Goal: Task Accomplishment & Management: Use online tool/utility

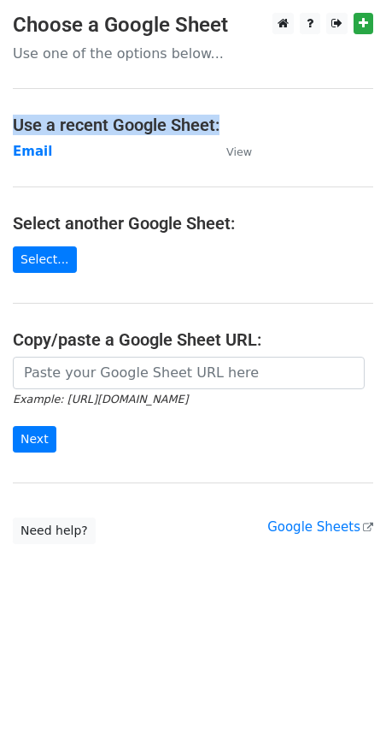
drag, startPoint x: 10, startPoint y: 122, endPoint x: 223, endPoint y: 130, distance: 213.0
click at [223, 130] on main "Choose a Google Sheet Use one of the options below... Use a recent Google Sheet…" at bounding box center [193, 278] width 386 height 531
click at [180, 125] on h4 "Use a recent Google Sheet:" at bounding box center [193, 125] width 361 height 21
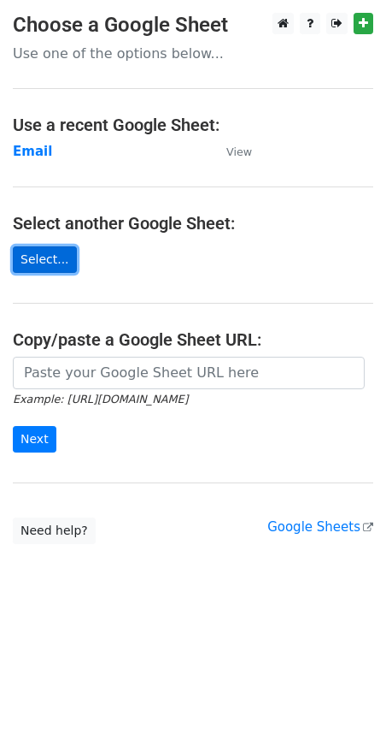
click at [47, 262] on link "Select..." at bounding box center [45, 259] width 64 height 27
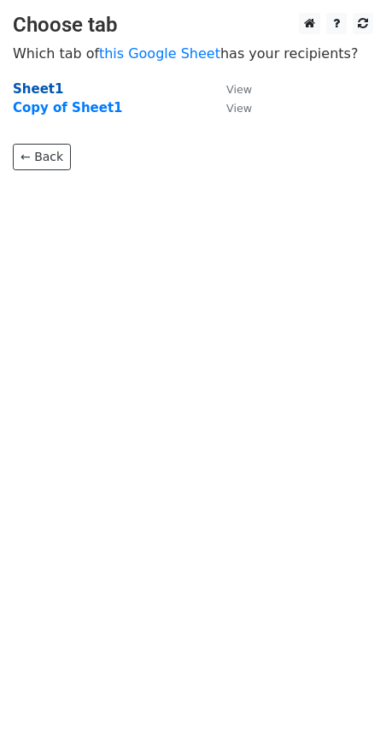
click at [38, 93] on strong "Sheet1" at bounding box center [38, 88] width 50 height 15
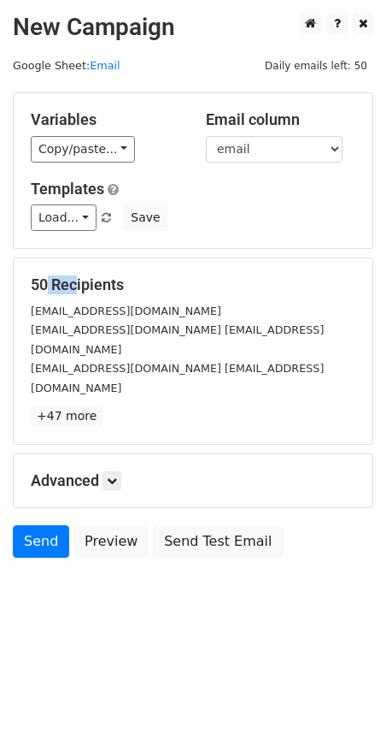
drag, startPoint x: 36, startPoint y: 286, endPoint x: 66, endPoint y: 286, distance: 29.9
click at [66, 286] on h5 "50 Recipients" at bounding box center [193, 284] width 325 height 19
click at [62, 286] on h5 "50 Recipients" at bounding box center [193, 284] width 325 height 19
drag, startPoint x: 33, startPoint y: 282, endPoint x: 64, endPoint y: 283, distance: 30.8
click at [64, 283] on h5 "50 Recipients" at bounding box center [193, 284] width 325 height 19
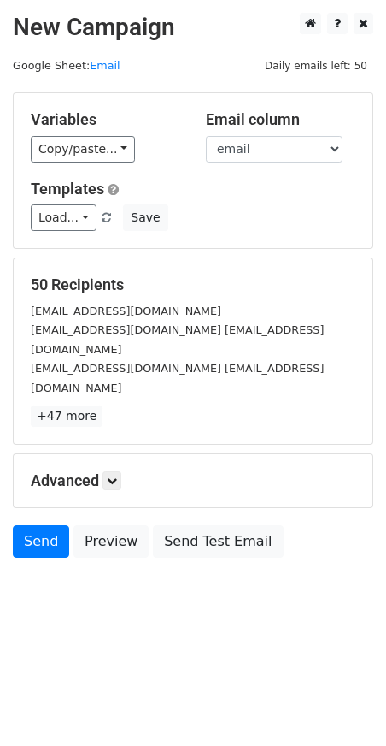
click at [69, 280] on h5 "50 Recipients" at bounding box center [193, 284] width 325 height 19
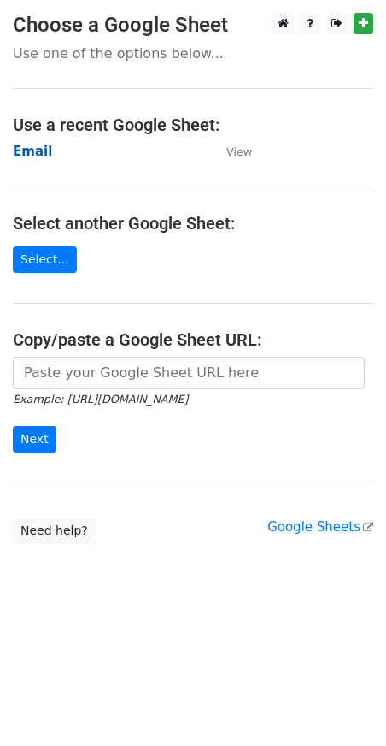
click at [43, 153] on strong "Email" at bounding box center [32, 151] width 39 height 15
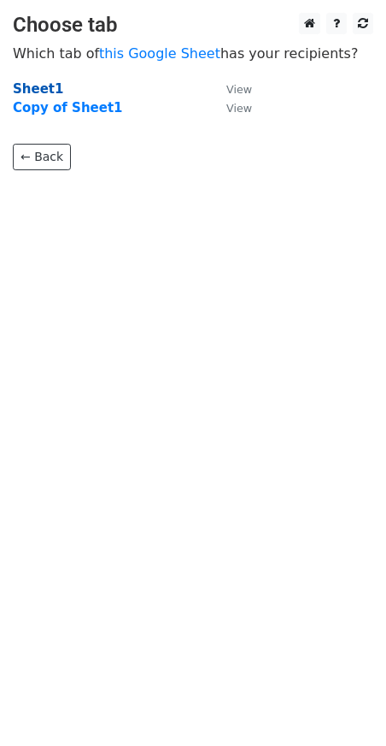
click at [38, 83] on strong "Sheet1" at bounding box center [38, 88] width 50 height 15
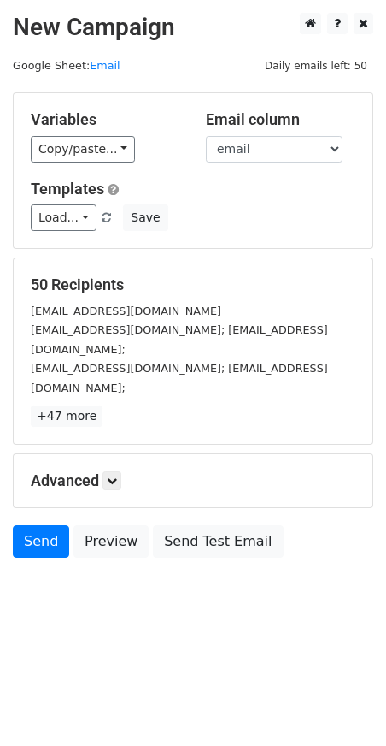
drag, startPoint x: 31, startPoint y: 286, endPoint x: 129, endPoint y: 285, distance: 98.3
click at [129, 285] on h5 "50 Recipients" at bounding box center [193, 284] width 325 height 19
click at [109, 280] on h5 "50 Recipients" at bounding box center [193, 284] width 325 height 19
drag, startPoint x: 36, startPoint y: 116, endPoint x: 102, endPoint y: 118, distance: 65.9
click at [102, 118] on h5 "Variables" at bounding box center [106, 119] width 150 height 19
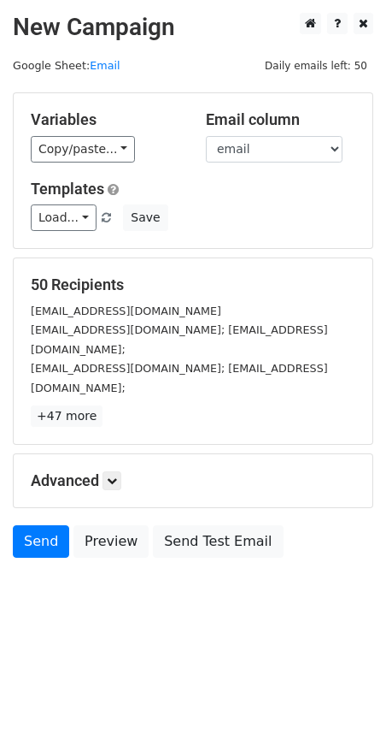
click at [76, 116] on h5 "Variables" at bounding box center [106, 119] width 150 height 19
click at [58, 118] on h5 "Variables" at bounding box center [106, 119] width 150 height 19
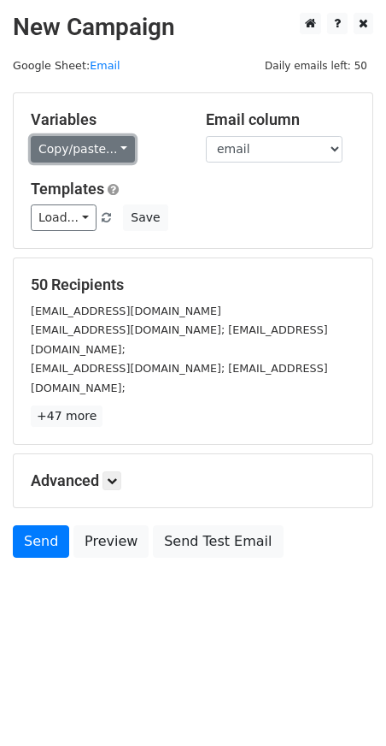
click at [84, 156] on link "Copy/paste..." at bounding box center [83, 149] width 104 height 27
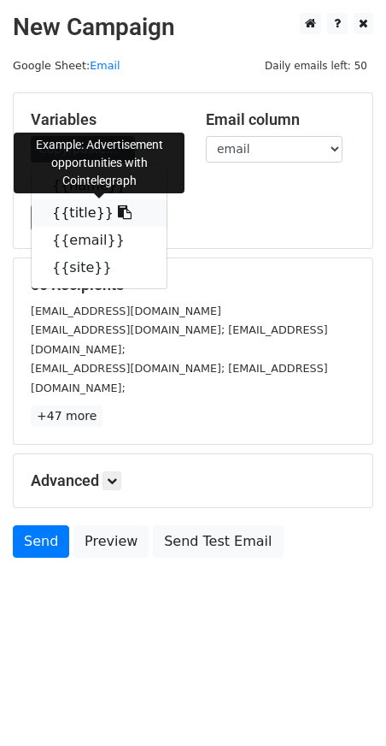
click at [82, 214] on link "{{title}}" at bounding box center [99, 212] width 135 height 27
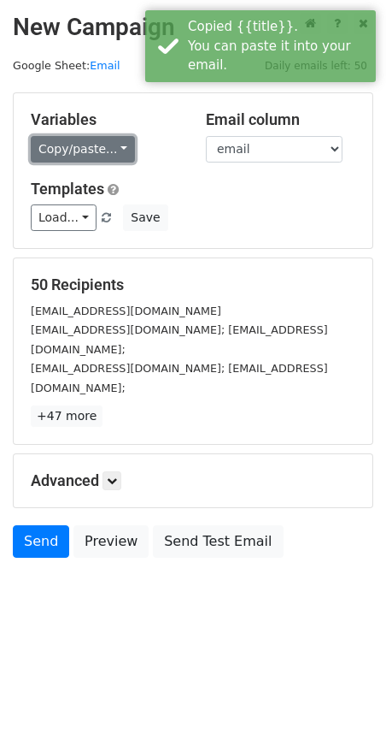
click at [39, 159] on link "Copy/paste..." at bounding box center [83, 149] width 104 height 27
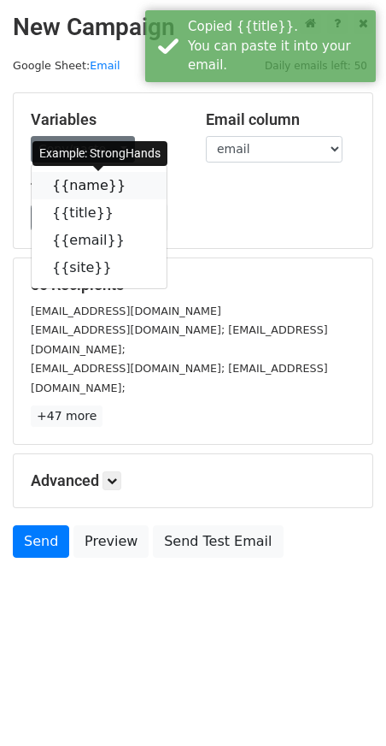
click at [84, 188] on link "{{name}}" at bounding box center [99, 185] width 135 height 27
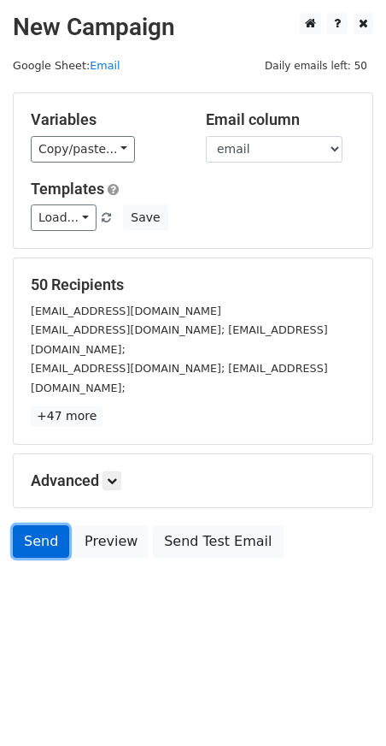
click at [35, 525] on link "Send" at bounding box center [41, 541] width 56 height 32
